Goal: Entertainment & Leisure: Consume media (video, audio)

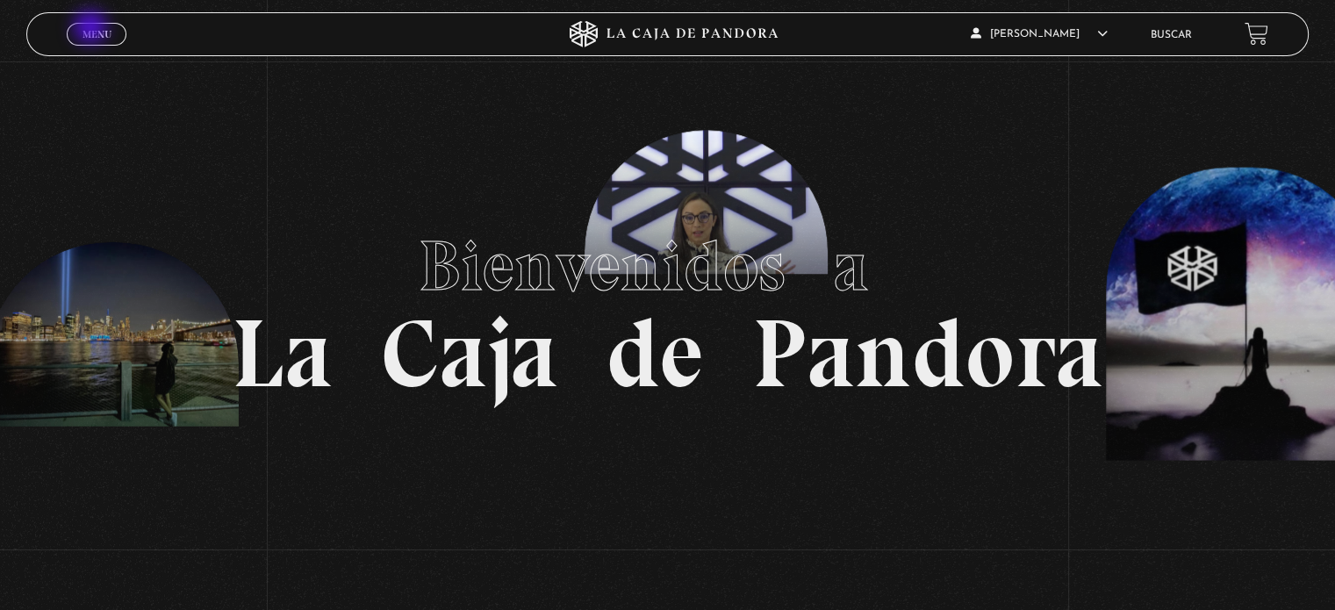
click at [92, 29] on span "Menu" at bounding box center [97, 34] width 29 height 11
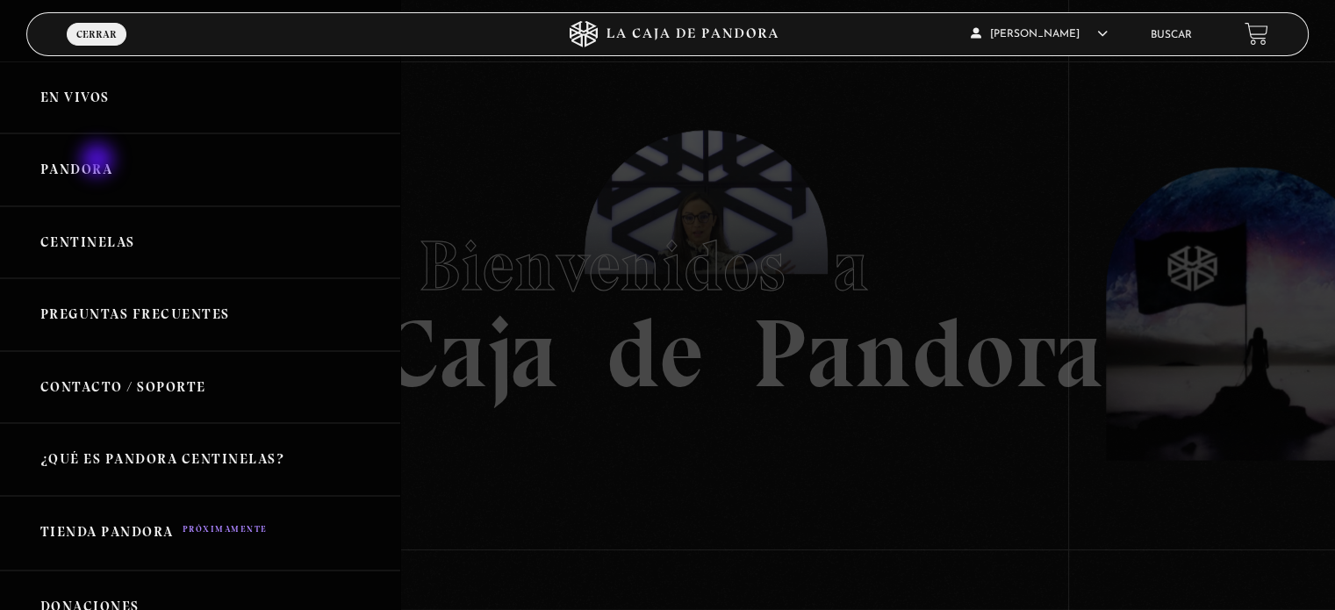
click at [99, 162] on link "Pandora" at bounding box center [200, 169] width 400 height 73
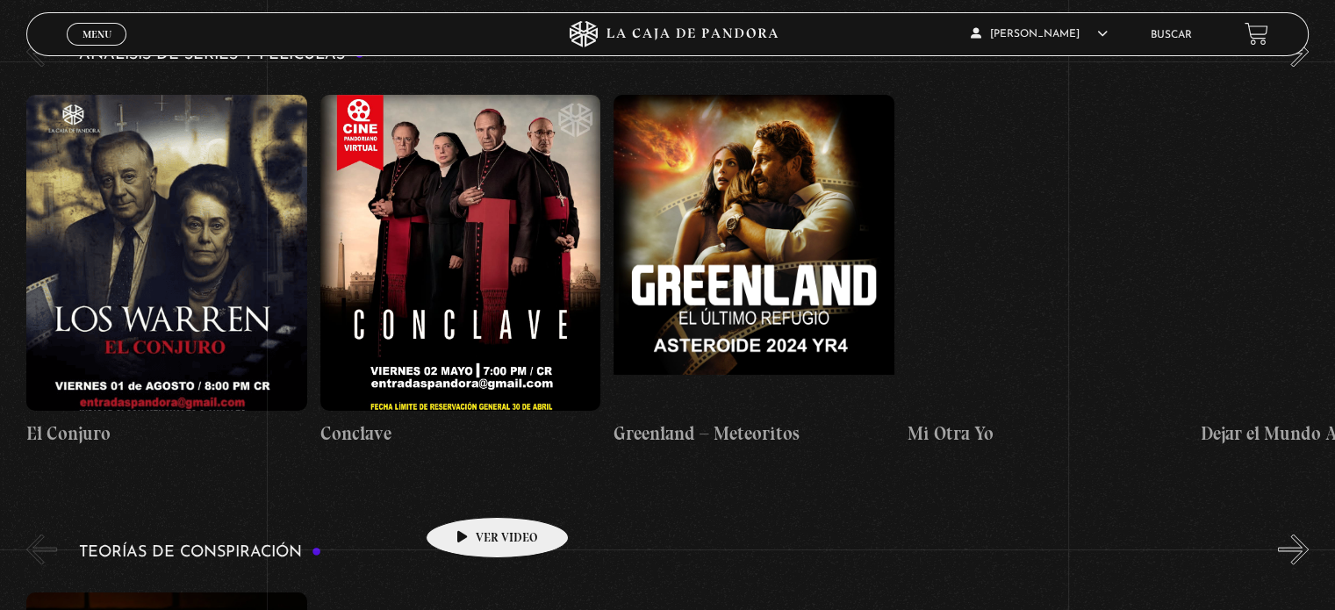
scroll to position [3336, 0]
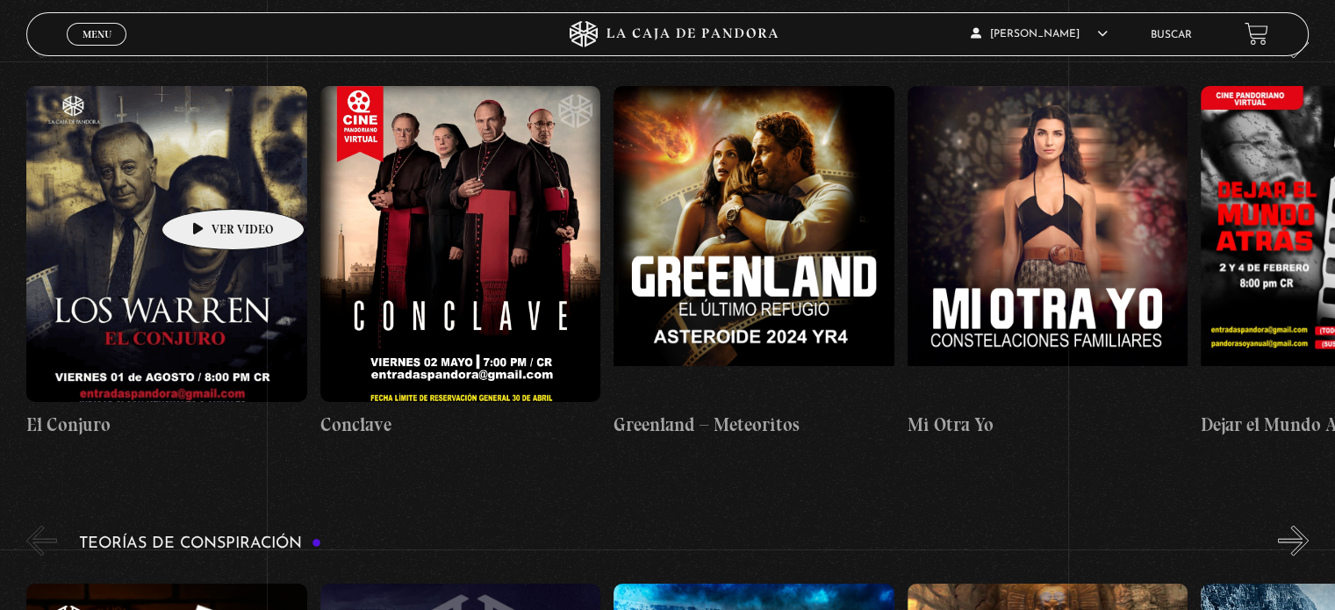
click at [205, 183] on figure at bounding box center [166, 243] width 280 height 316
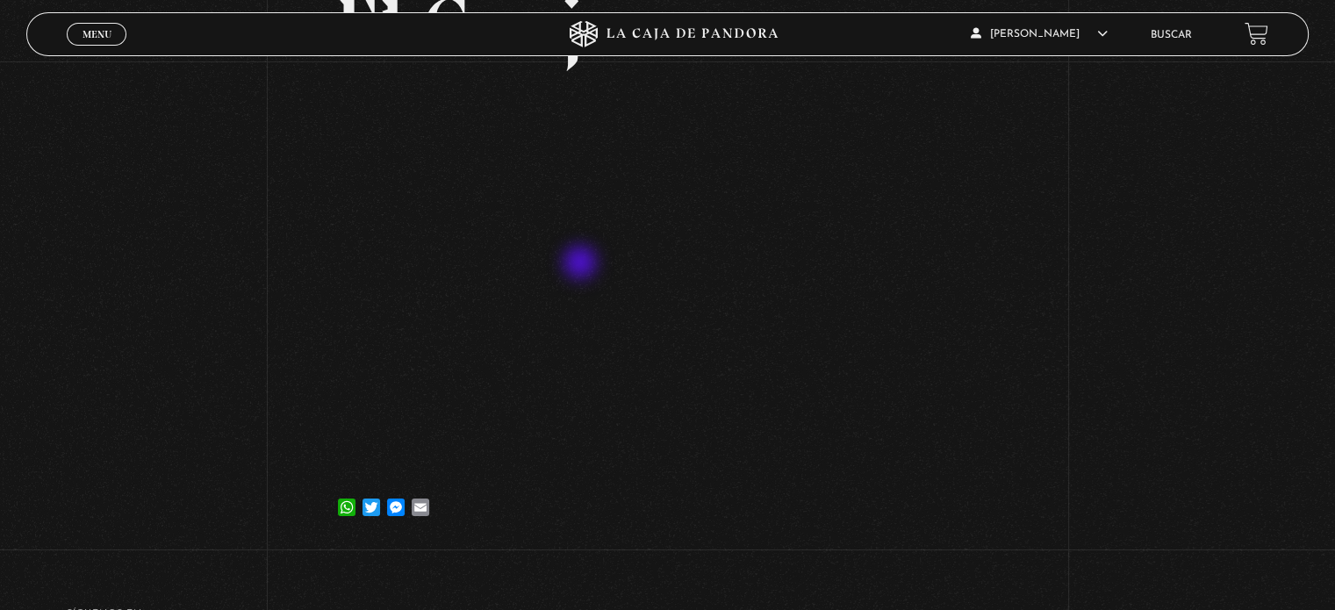
scroll to position [176, 0]
